Goal: Navigation & Orientation: Understand site structure

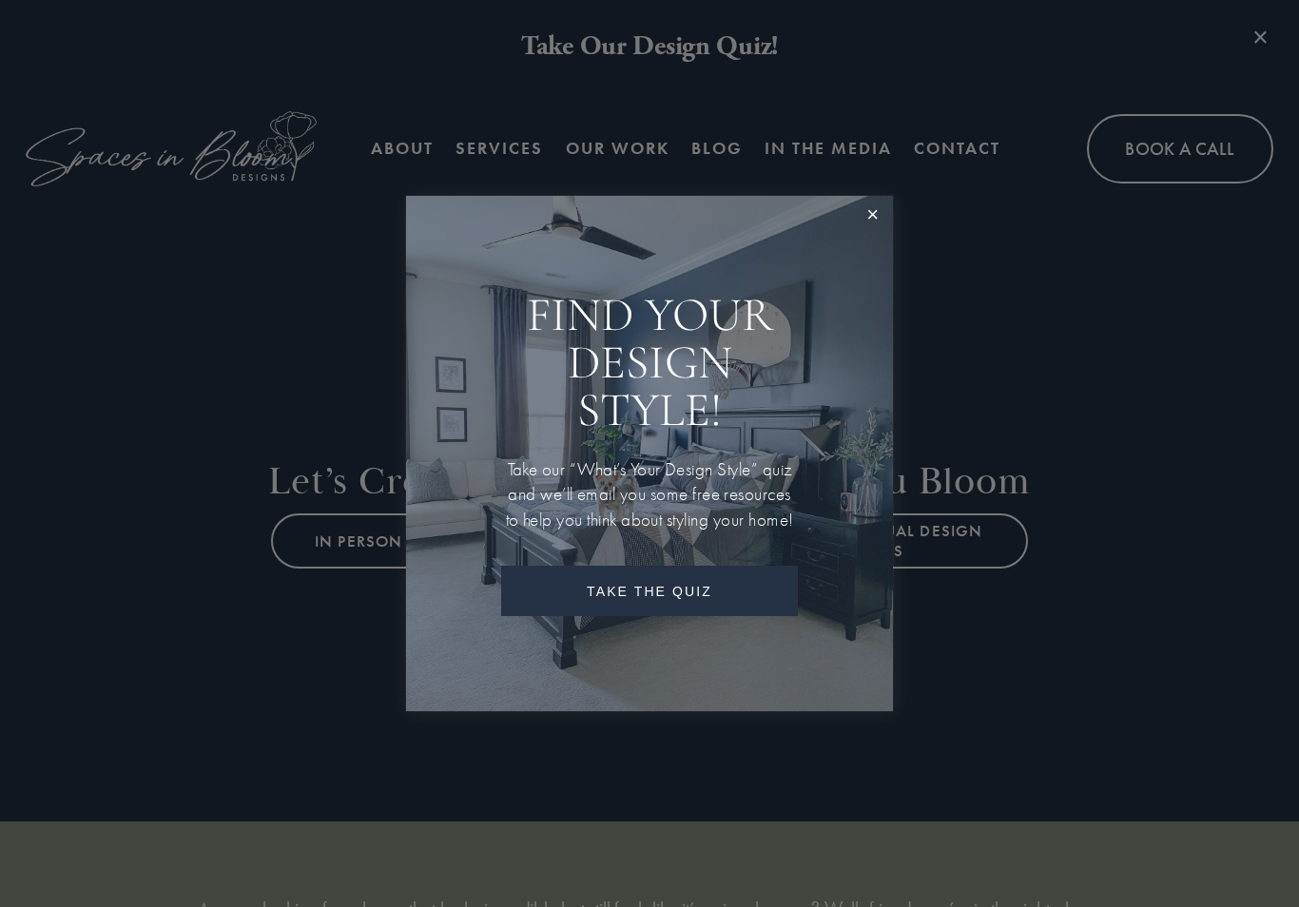
click at [868, 210] on link "Close" at bounding box center [872, 216] width 35 height 35
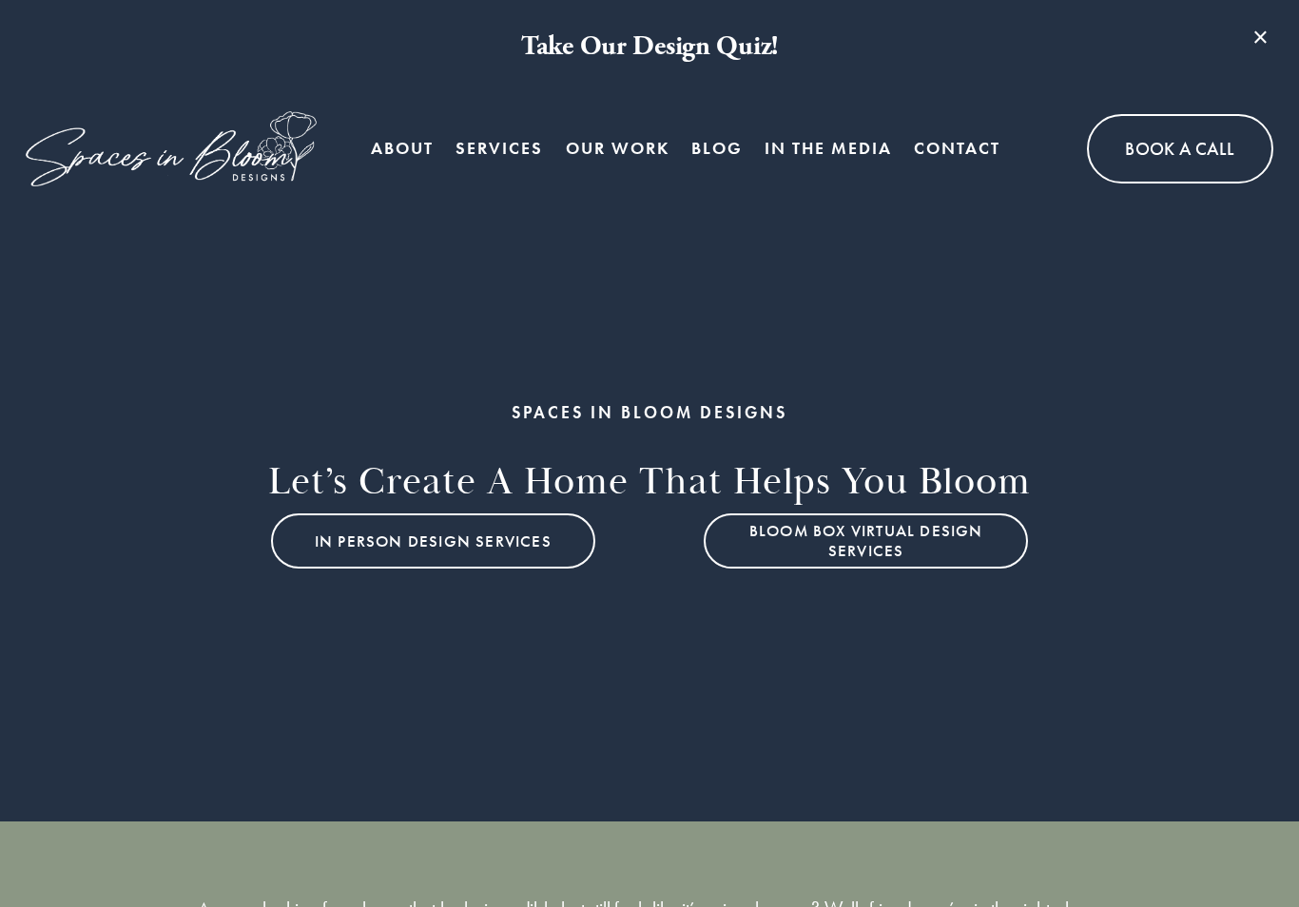
click at [417, 153] on link "About" at bounding box center [402, 149] width 63 height 38
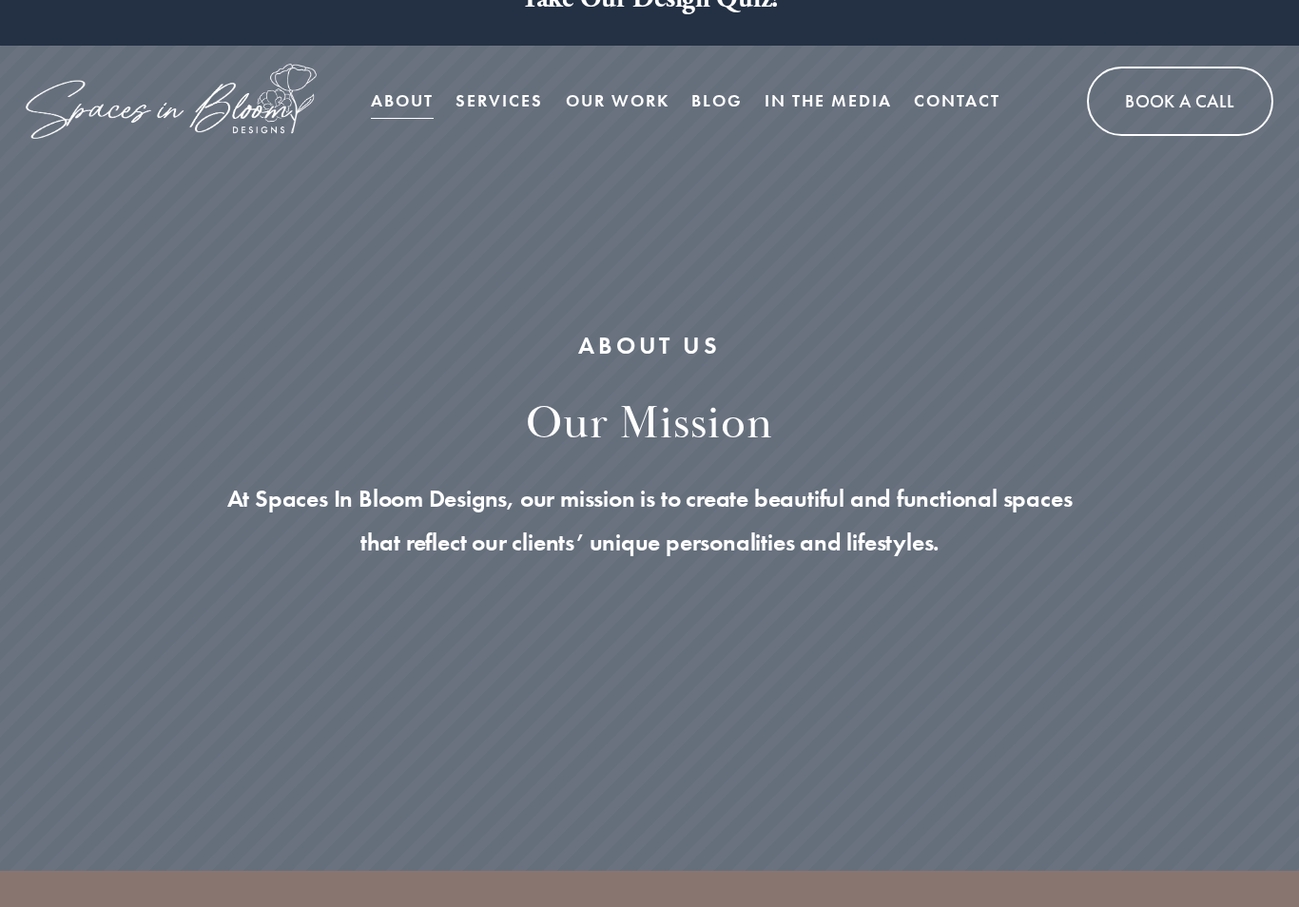
scroll to position [49, 0]
click at [961, 101] on link "Contact" at bounding box center [957, 101] width 87 height 38
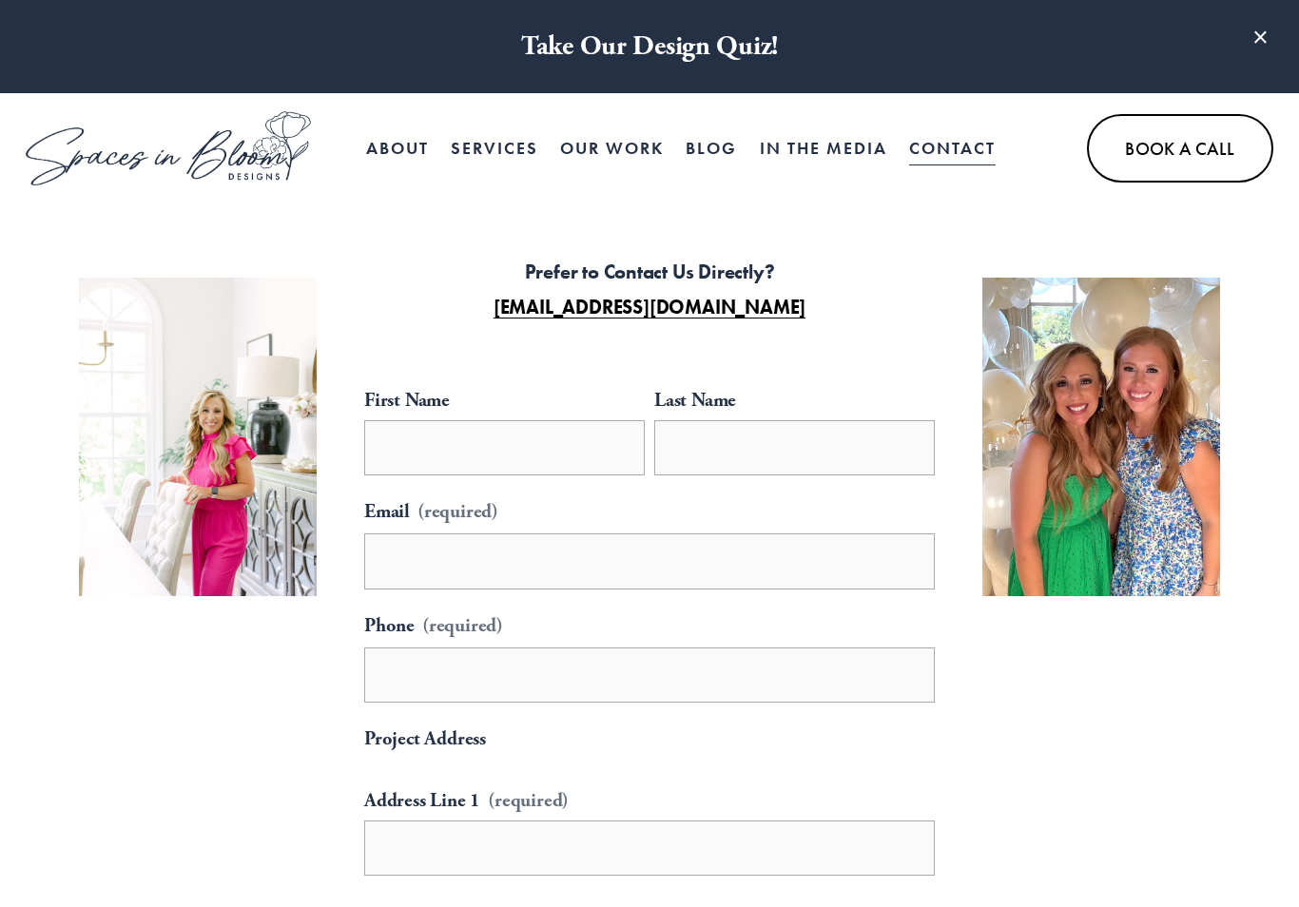
click at [623, 157] on link "Our Work" at bounding box center [612, 148] width 104 height 38
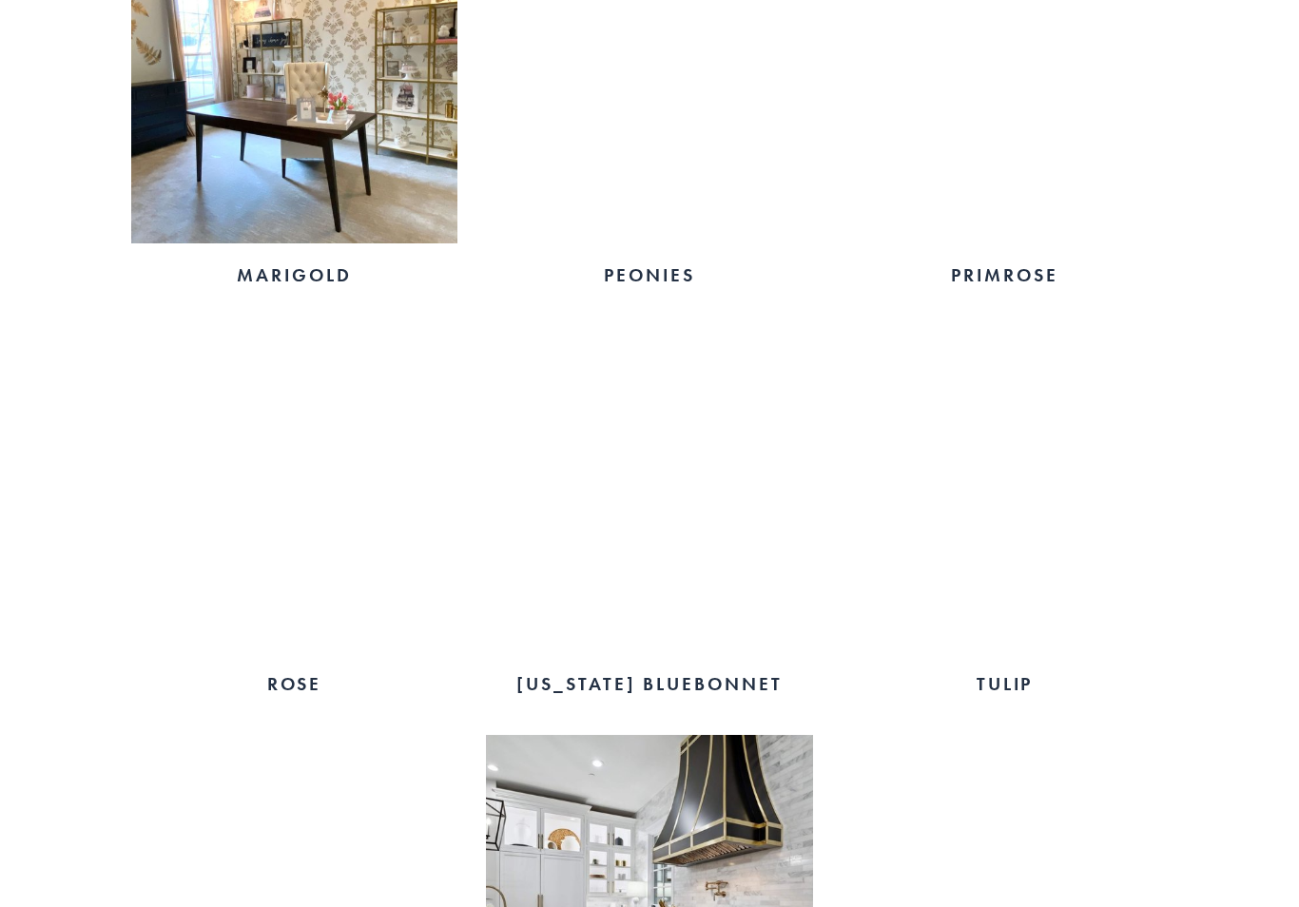
scroll to position [3029, 0]
